Goal: Task Accomplishment & Management: Manage account settings

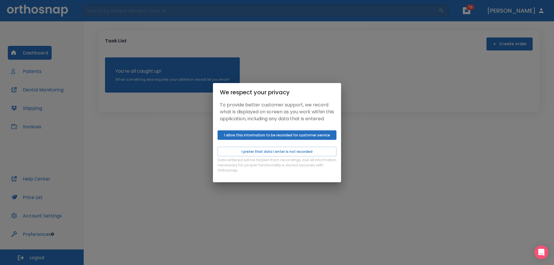
click at [236, 136] on button "I allow this information to be recorded for customer service" at bounding box center [277, 135] width 119 height 10
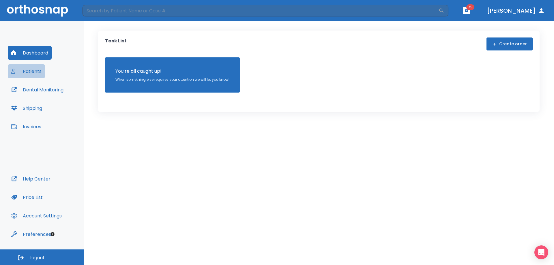
click at [29, 70] on button "Patients" at bounding box center [26, 71] width 37 height 14
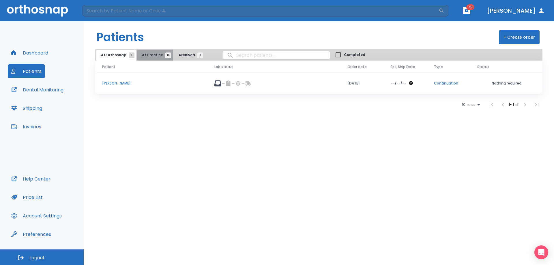
click at [153, 53] on span "At Practice 19" at bounding box center [155, 55] width 26 height 5
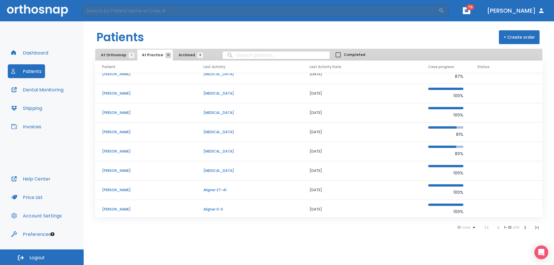
scroll to position [49, 0]
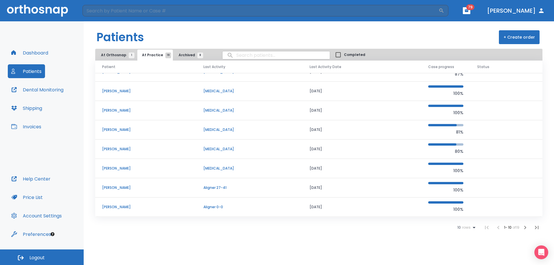
click at [42, 128] on button "Invoices" at bounding box center [26, 127] width 37 height 14
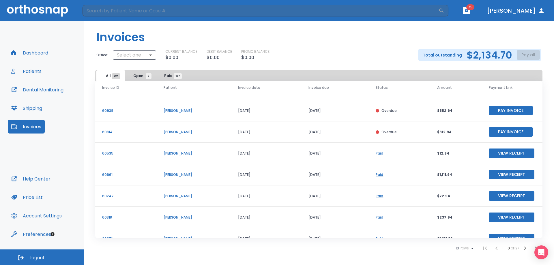
scroll to position [70, 0]
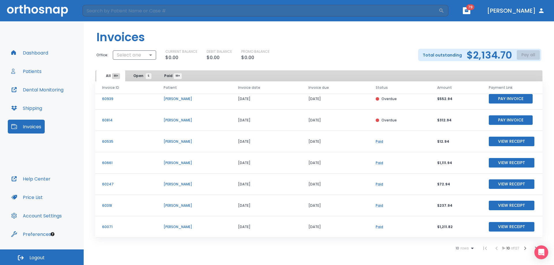
click at [473, 250] on icon at bounding box center [472, 248] width 7 height 7
click at [466, 252] on li "100" at bounding box center [462, 251] width 15 height 14
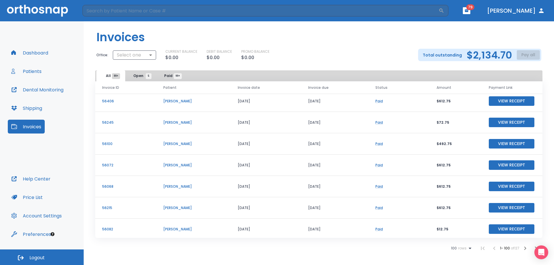
scroll to position [519, 0]
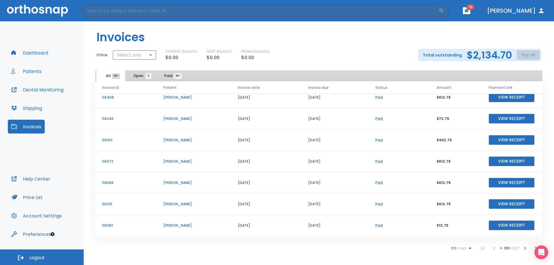
click at [175, 121] on p "[PERSON_NAME]" at bounding box center [193, 118] width 61 height 5
click at [490, 117] on button "View Receipt" at bounding box center [512, 119] width 46 height 10
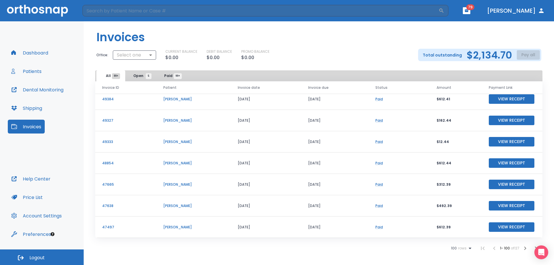
scroll to position [1356, 0]
